Goal: Task Accomplishment & Management: Manage account settings

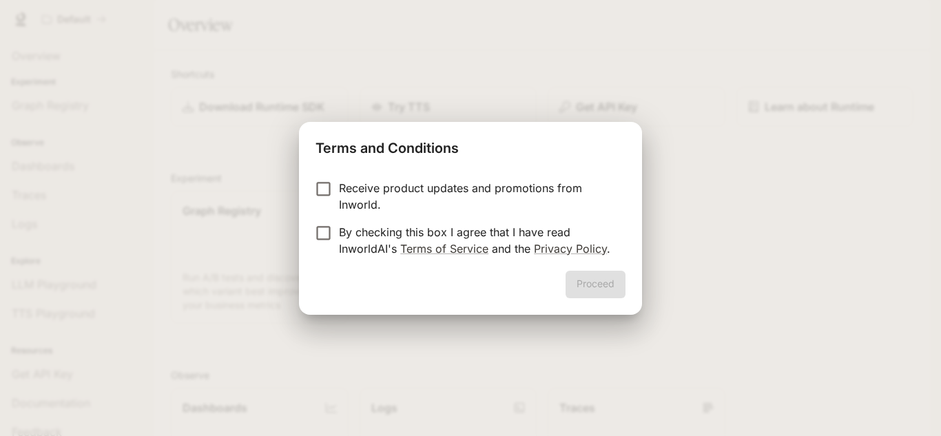
click at [336, 201] on label "Receive product updates and promotions from Inworld." at bounding box center [461, 196] width 307 height 33
click at [381, 241] on p "By checking this box I agree that I have read InworldAI's Terms of Service and …" at bounding box center [477, 240] width 276 height 33
click at [574, 275] on button "Proceed" at bounding box center [596, 285] width 60 height 28
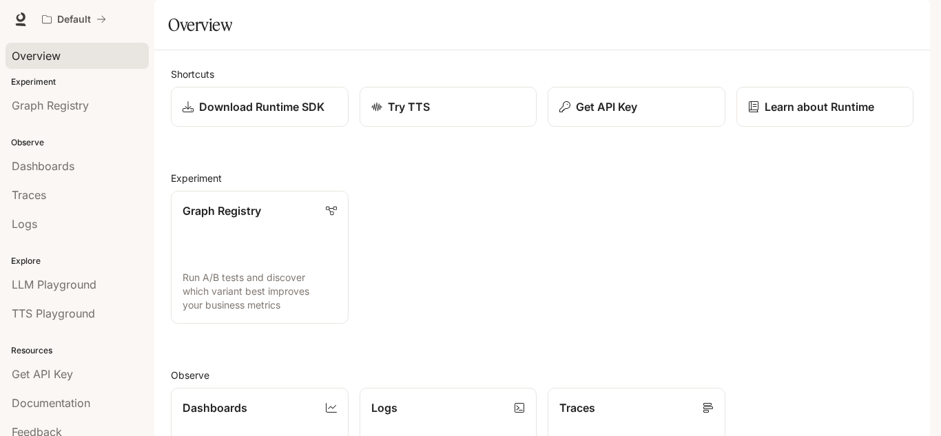
click at [59, 60] on span "Overview" at bounding box center [36, 56] width 49 height 17
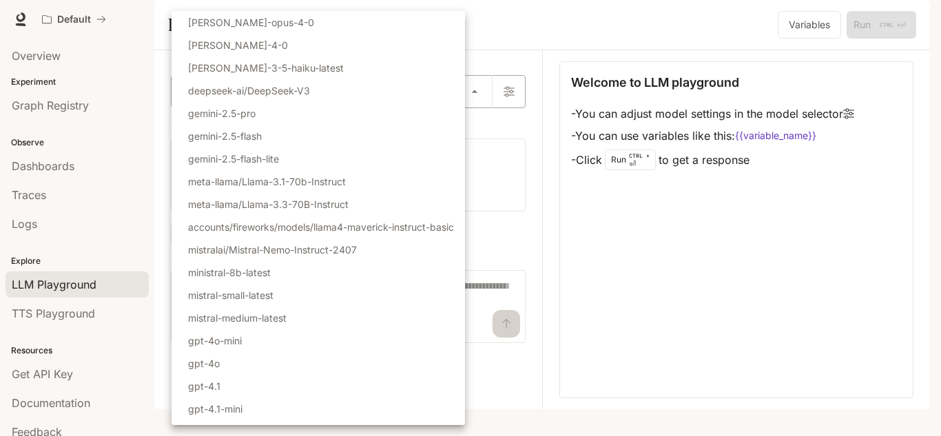
click at [426, 140] on body "Skip to main content Default Documentation Documentation Portal Overview Experi…" at bounding box center [470, 218] width 941 height 436
click at [591, 71] on div at bounding box center [470, 218] width 941 height 436
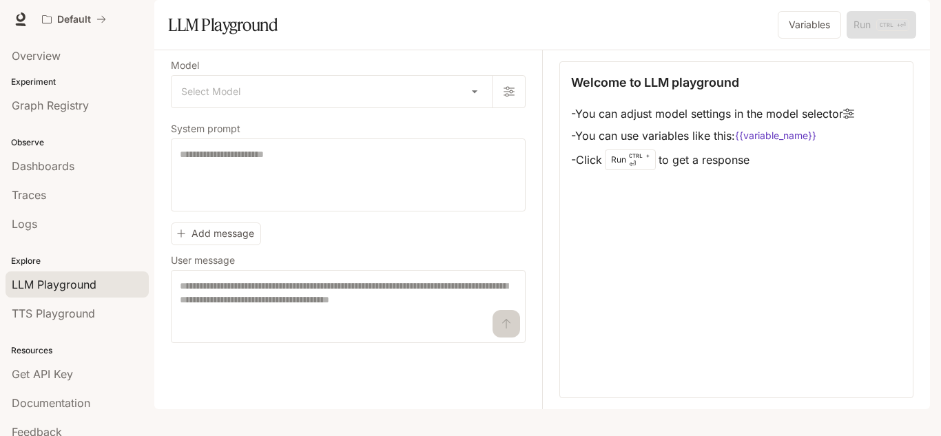
click at [918, 24] on img "button" at bounding box center [910, 19] width 19 height 19
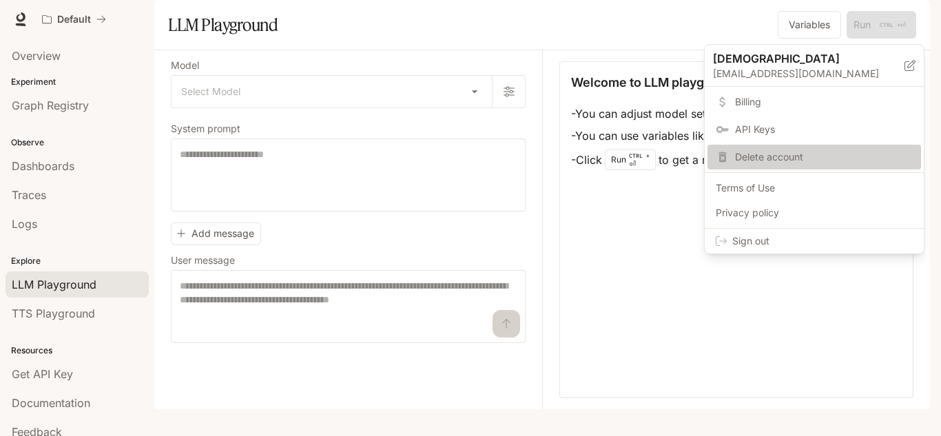
click at [799, 150] on span "Delete account" at bounding box center [824, 157] width 178 height 14
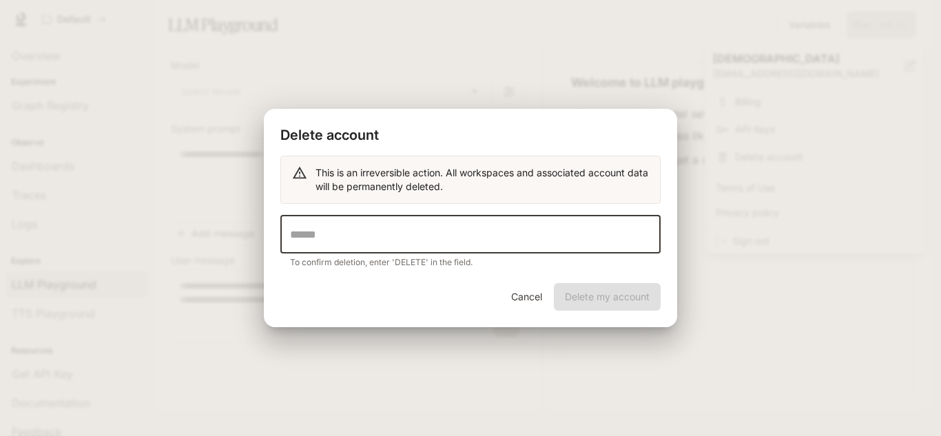
click at [525, 238] on input "text" at bounding box center [470, 234] width 380 height 39
type input "******"
click at [589, 300] on button "Delete my account" at bounding box center [607, 297] width 107 height 28
